Goal: Communication & Community: Answer question/provide support

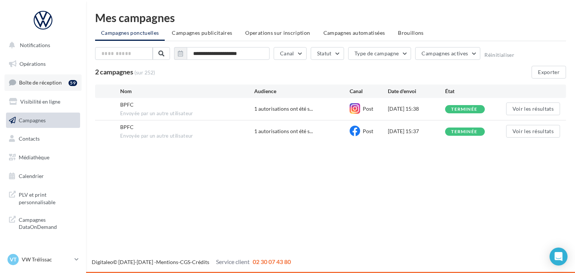
click at [60, 80] on span "Boîte de réception" at bounding box center [40, 82] width 43 height 6
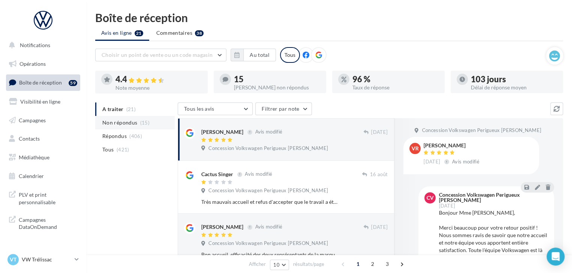
click at [130, 124] on span "Non répondus" at bounding box center [119, 122] width 35 height 7
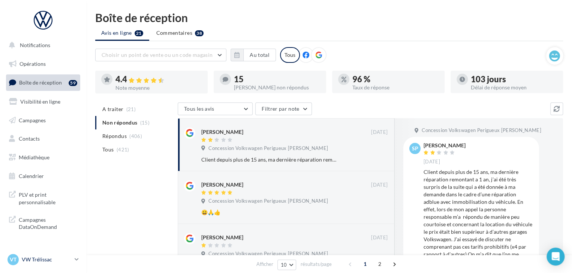
click at [53, 255] on div "VT VW Trélissac vw-lasa-24750" at bounding box center [39, 259] width 64 height 11
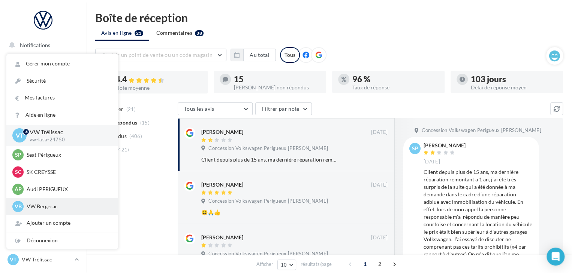
click at [55, 207] on p "VW Bergerac" at bounding box center [68, 206] width 82 height 7
